Goal: Task Accomplishment & Management: Use online tool/utility

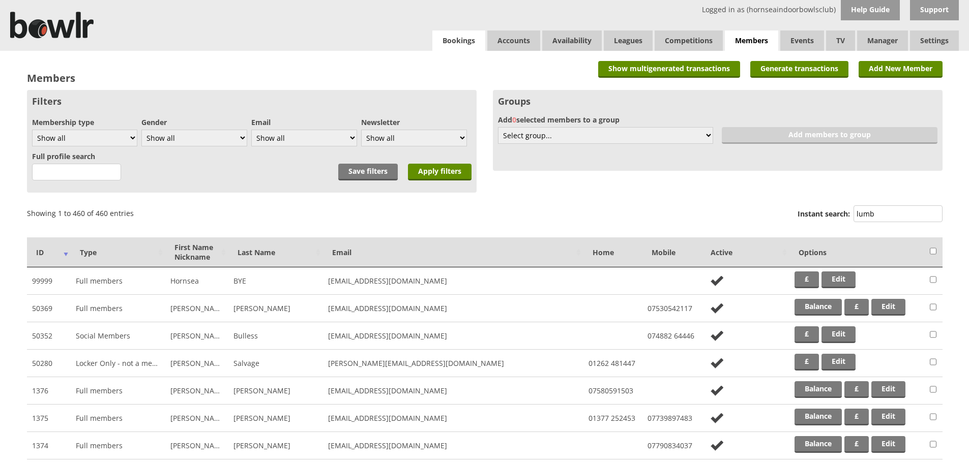
click at [462, 41] on link "Bookings" at bounding box center [458, 41] width 53 height 20
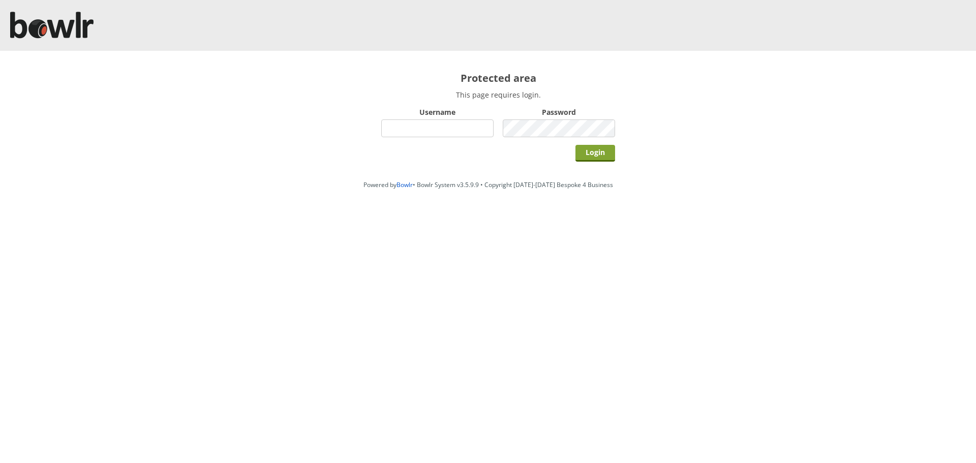
type input "hornseaindoorbowlsclub"
click at [603, 147] on input "Login" at bounding box center [596, 153] width 40 height 17
